Goal: Transaction & Acquisition: Purchase product/service

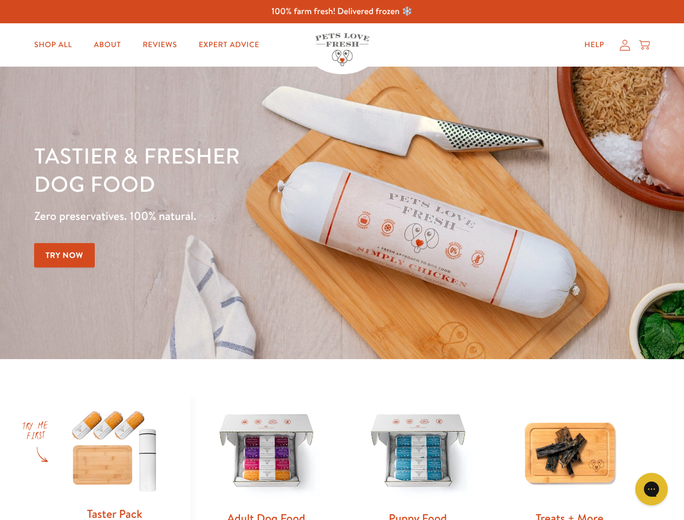
click at [342, 260] on div "Tastier & fresher dog food Zero preservatives. 100% natural. Try Now" at bounding box center [239, 212] width 411 height 143
click at [652, 489] on icon "Gorgias live chat" at bounding box center [651, 489] width 10 height 10
